Goal: Task Accomplishment & Management: Manage account settings

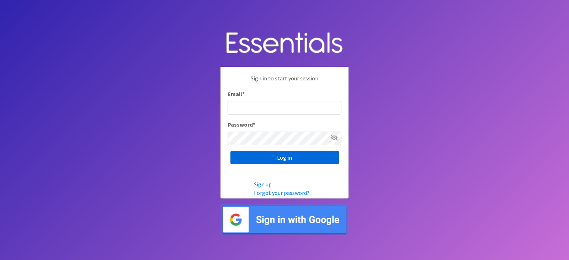
type input "diapers@juniorleagueofpensacola.org"
click at [297, 162] on input "Log in" at bounding box center [284, 158] width 108 height 14
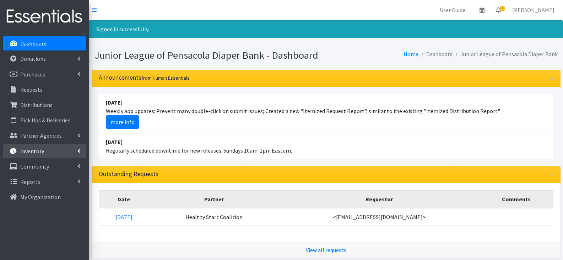
click at [30, 154] on p "Inventory" at bounding box center [32, 151] width 24 height 7
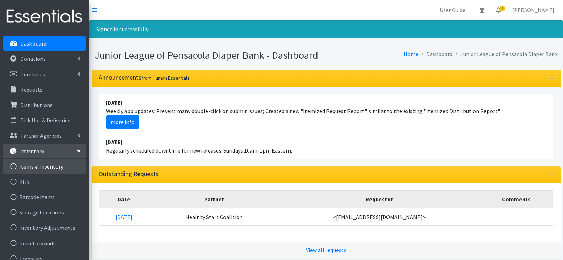
click at [43, 169] on link "Items & Inventory" at bounding box center [44, 166] width 83 height 14
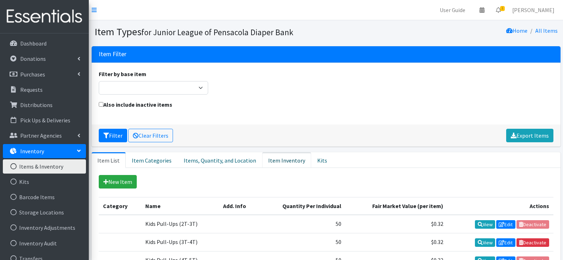
click at [272, 162] on link "Item Inventory" at bounding box center [286, 160] width 49 height 16
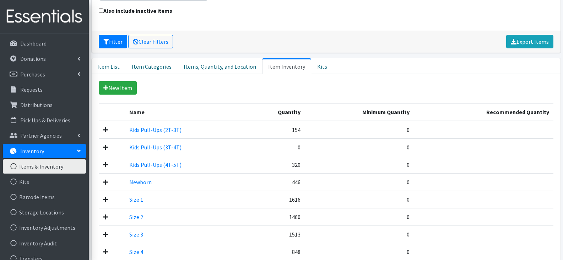
scroll to position [107, 0]
